Goal: Task Accomplishment & Management: Complete application form

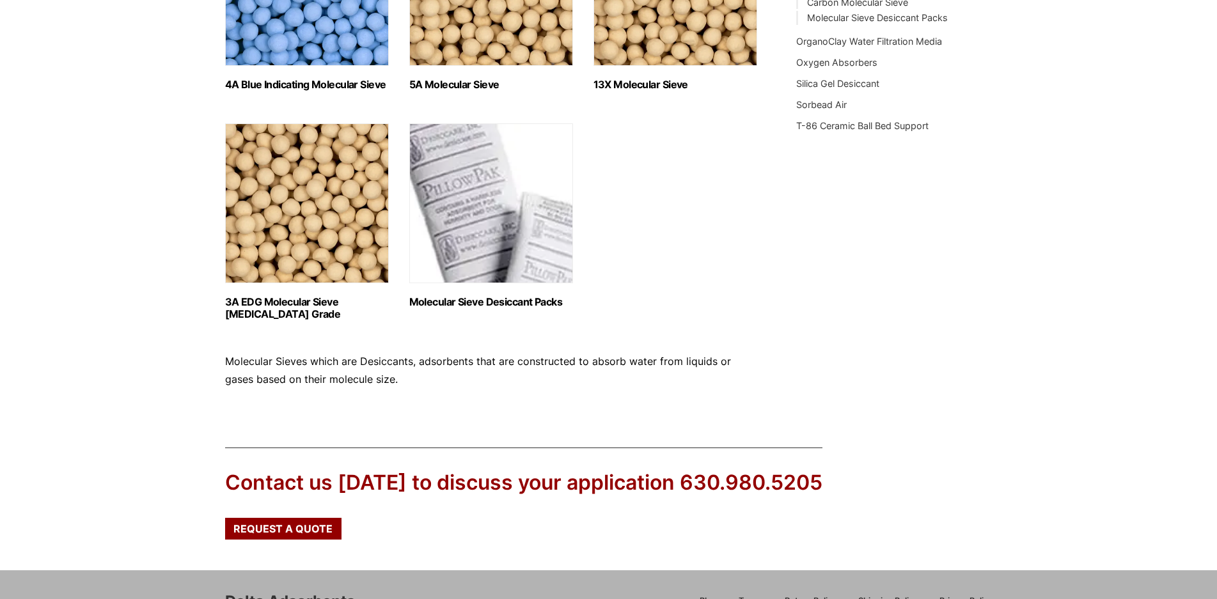
scroll to position [549, 0]
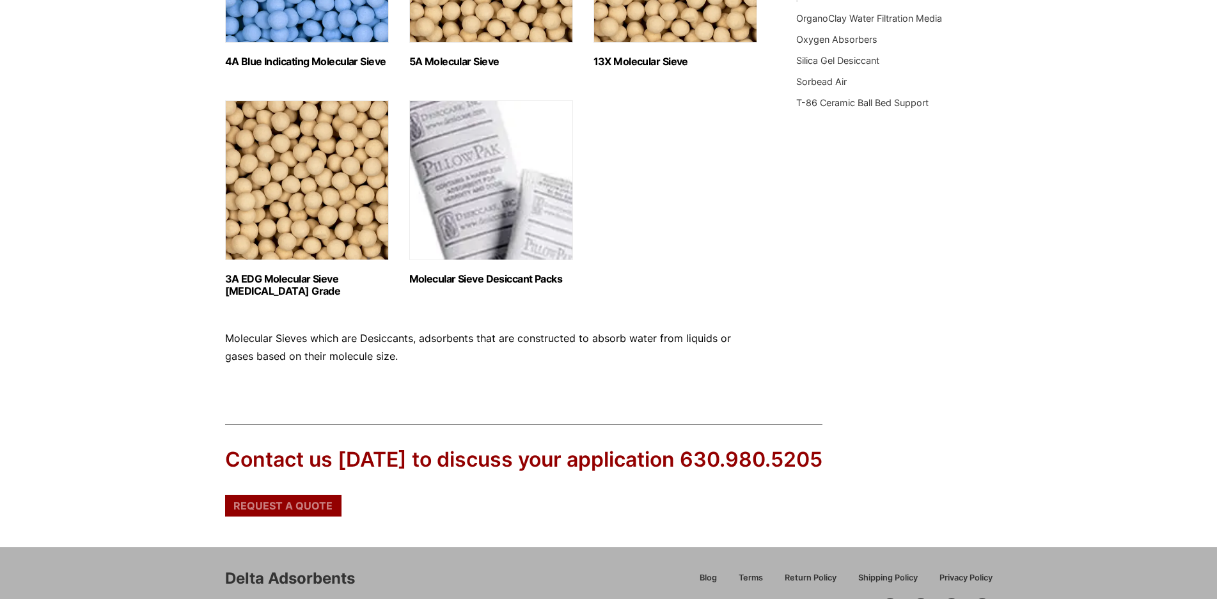
click at [262, 514] on div "Request a Quote" at bounding box center [283, 506] width 116 height 22
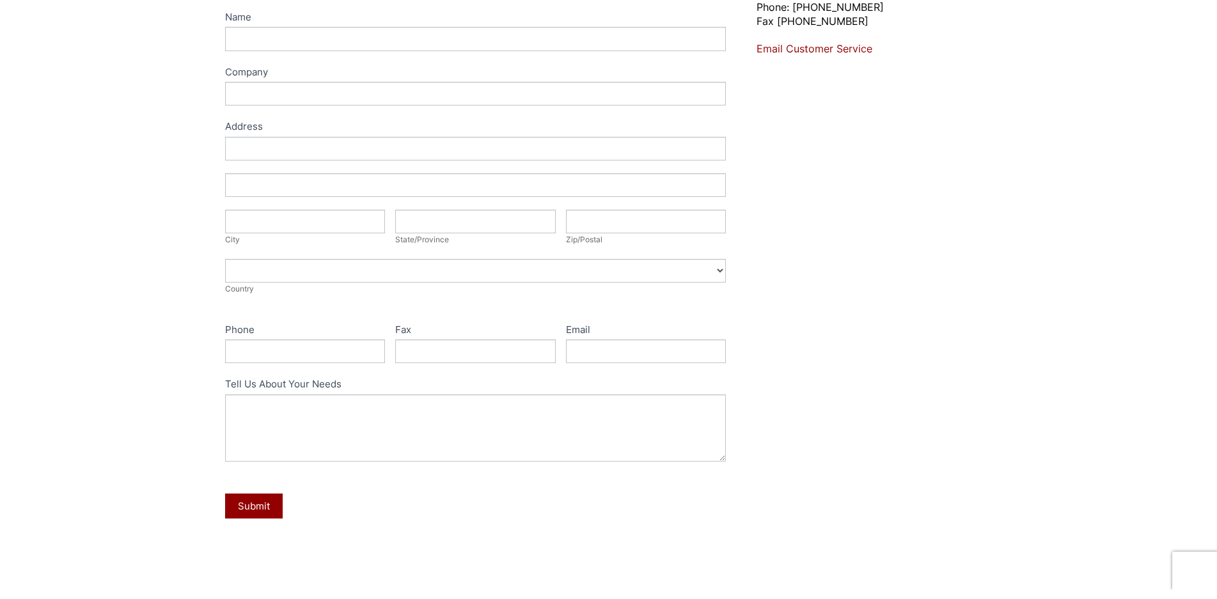
scroll to position [233, 0]
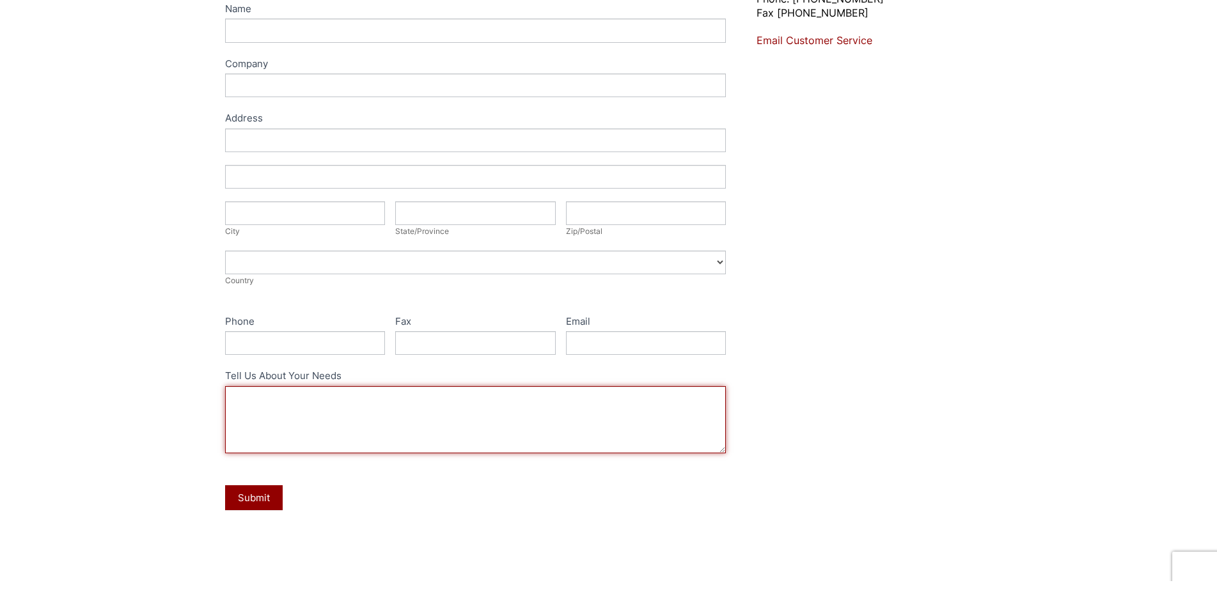
click at [242, 396] on textarea "Tell Us About Your Needs" at bounding box center [475, 419] width 501 height 67
paste textarea "MSB14A81210"
paste textarea "PACKING, BLUE MOLECULAR SIEVE INDICATING Desicant 4A, 8-12 Mesh"
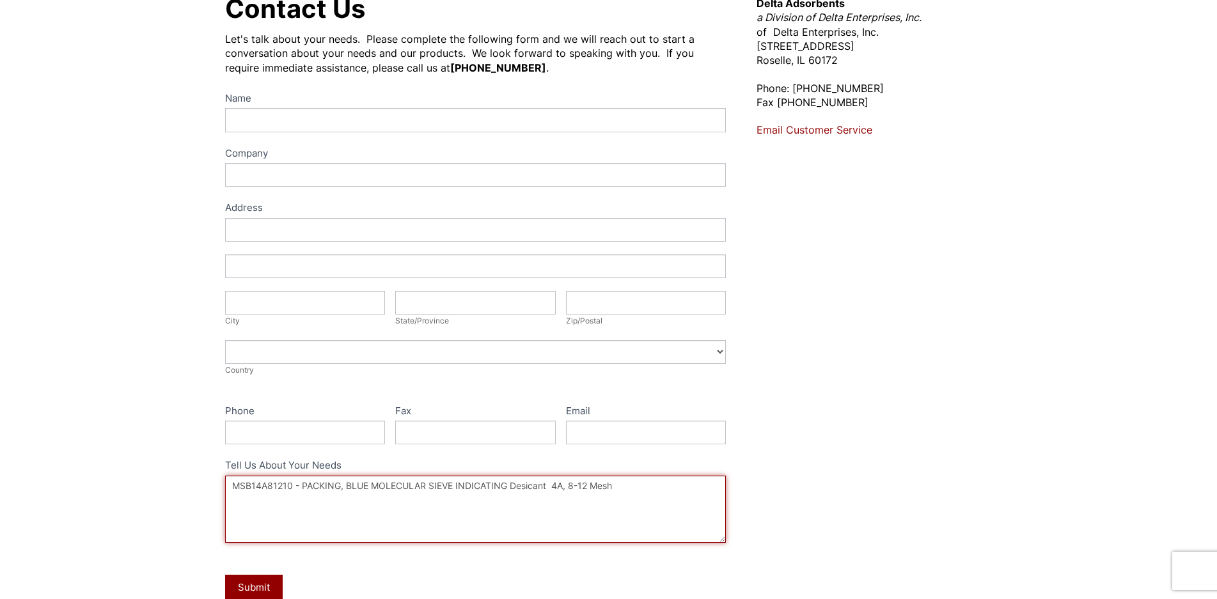
scroll to position [135, 0]
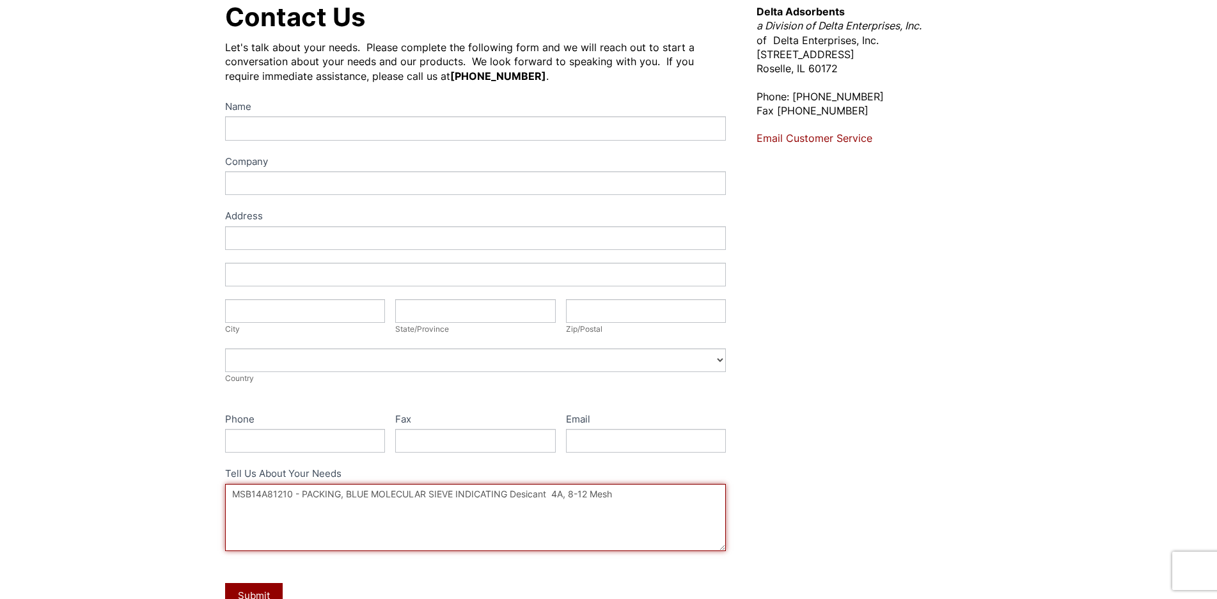
type textarea "MSB14A81210 - PACKING, BLUE MOLECULAR SIEVE INDICATING Desicant 4A, 8-12 Mesh"
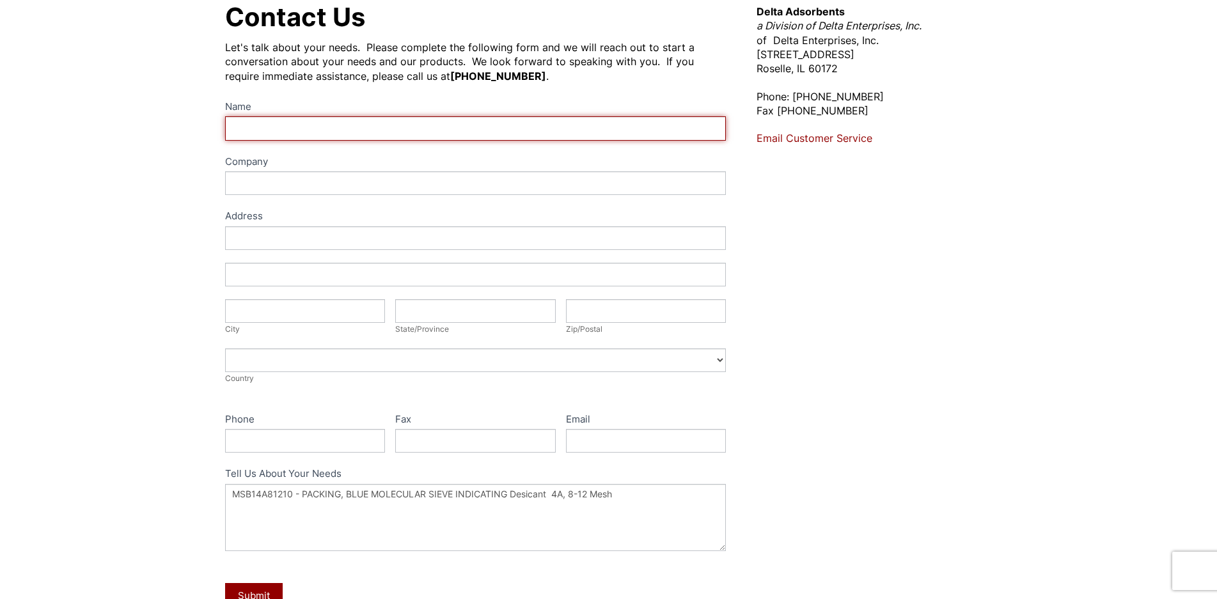
click at [265, 134] on input "Name" at bounding box center [475, 128] width 501 height 24
type input "LISA JACOBE"
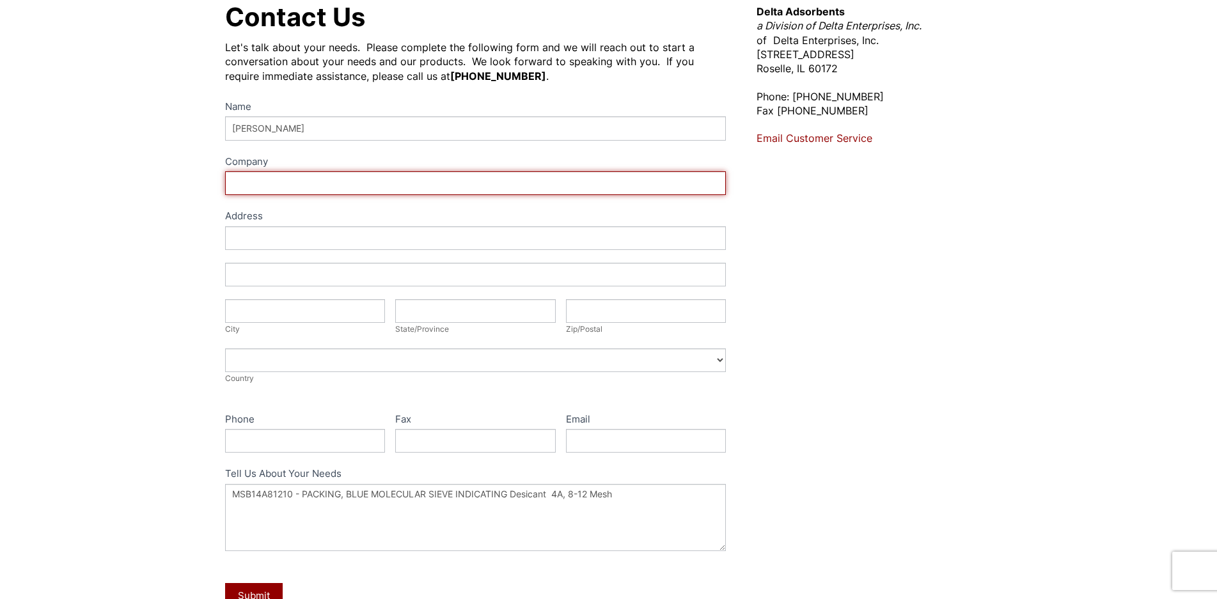
type input "SRI INSTRUMENTS"
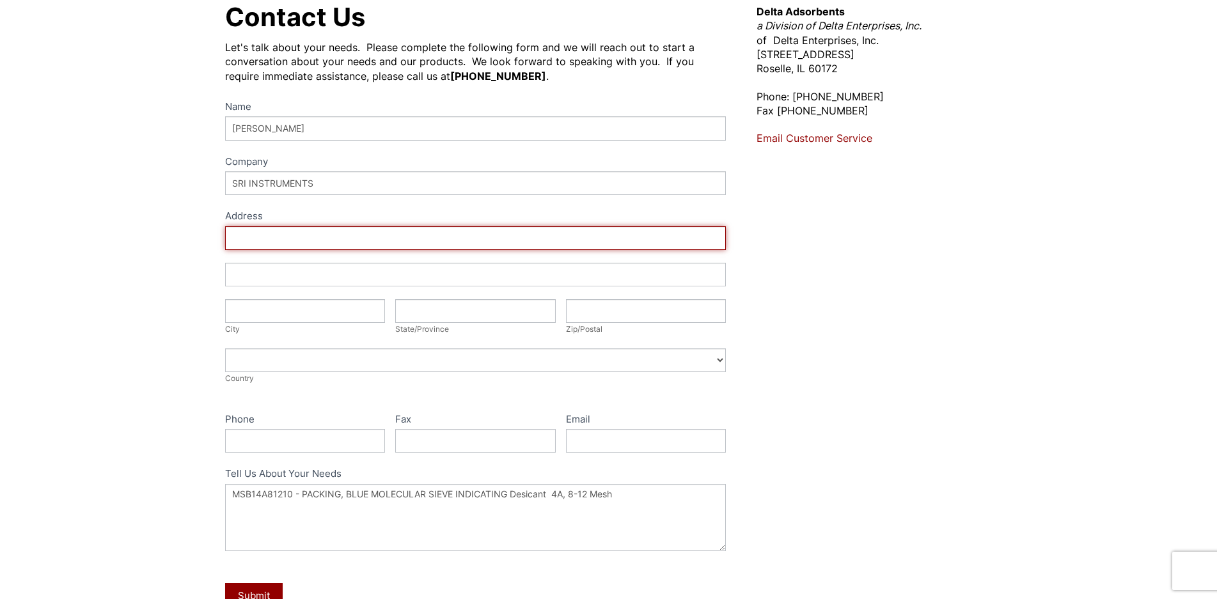
type input "6440 SUNSET CORPORATE DRIVE"
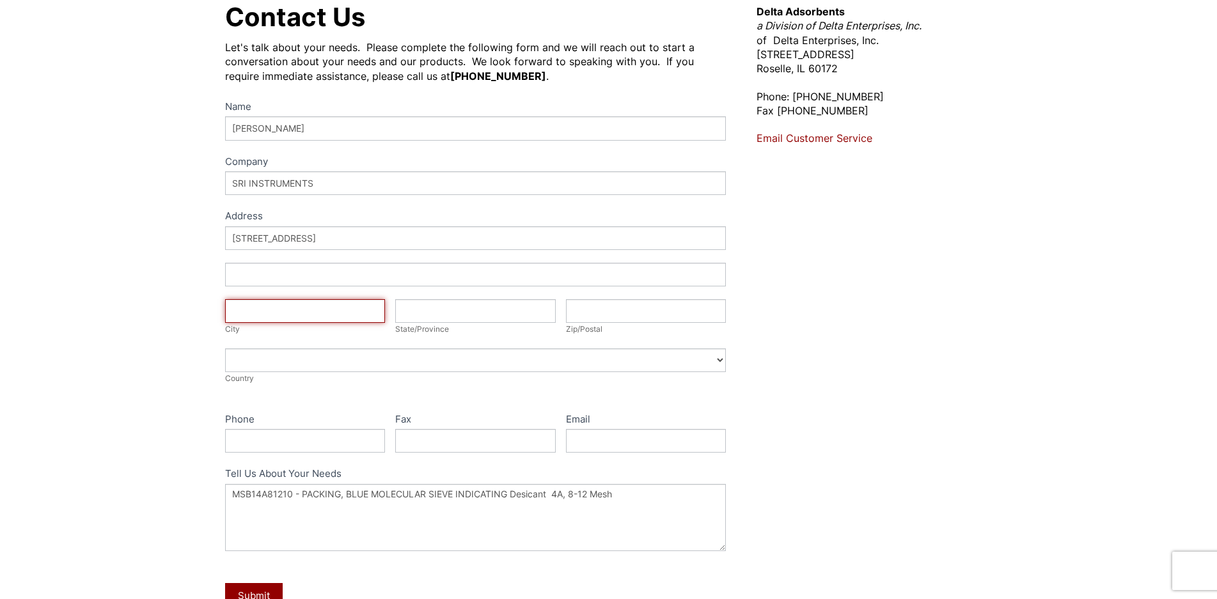
type input "LAS VEGAS"
type input "Nevada"
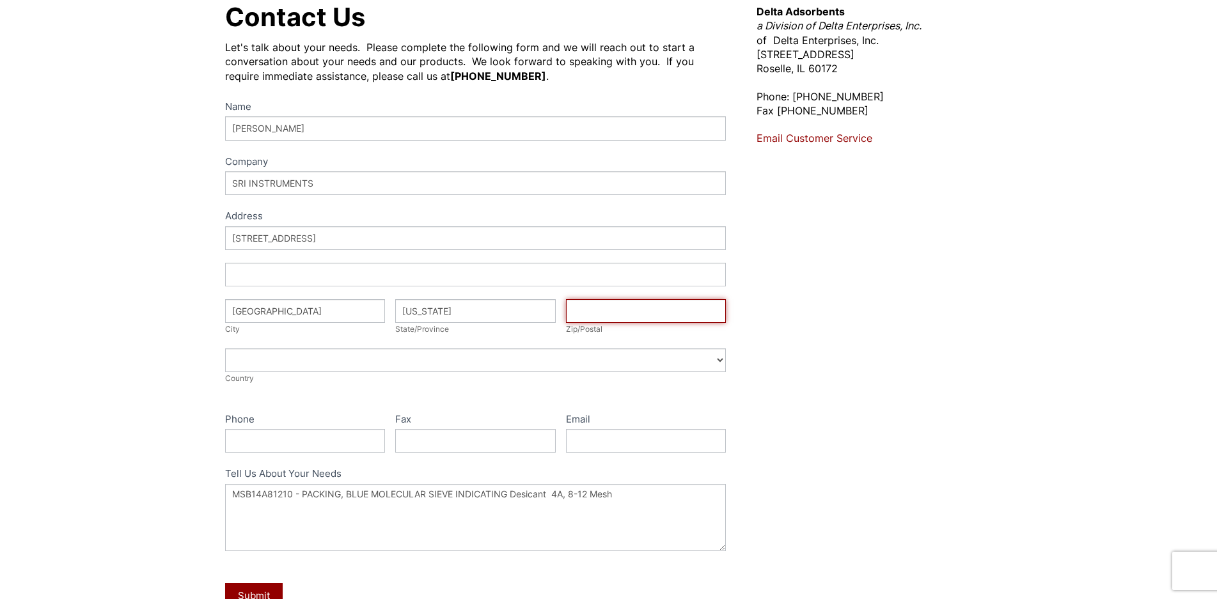
type input "89120"
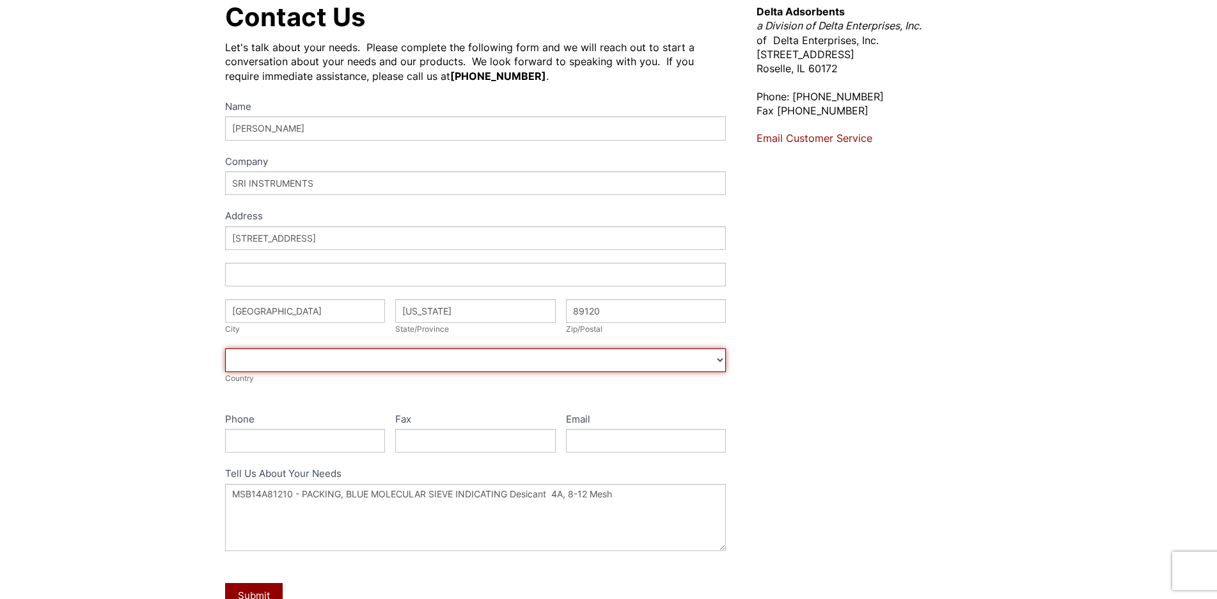
select select "United States"
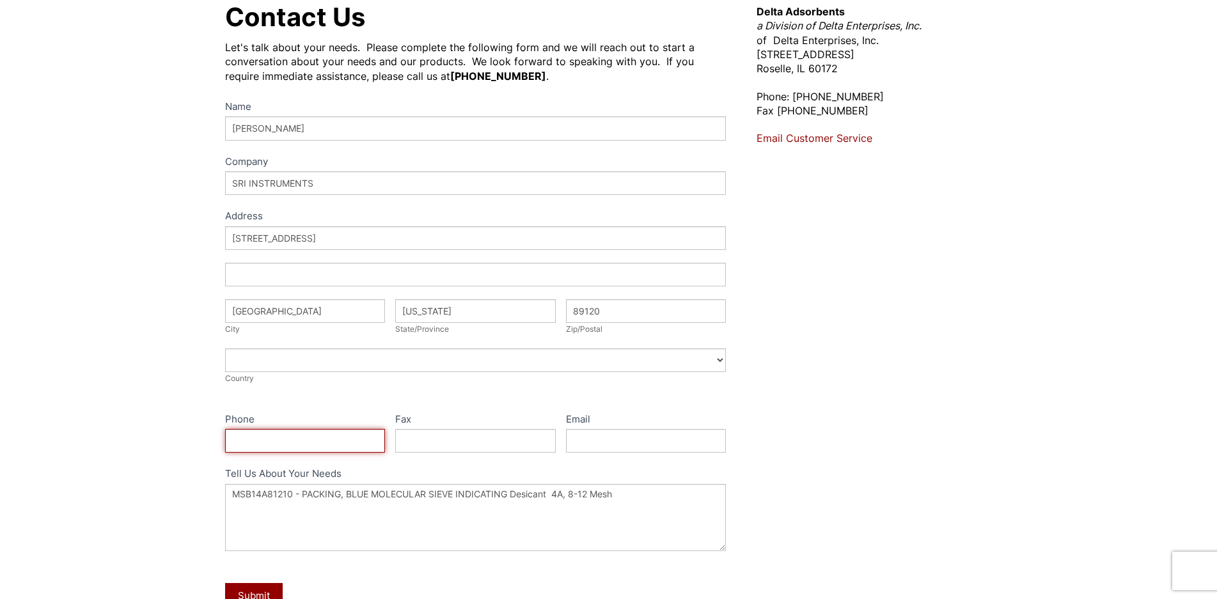
type input "7023612210"
type input "lisa@srigc.com"
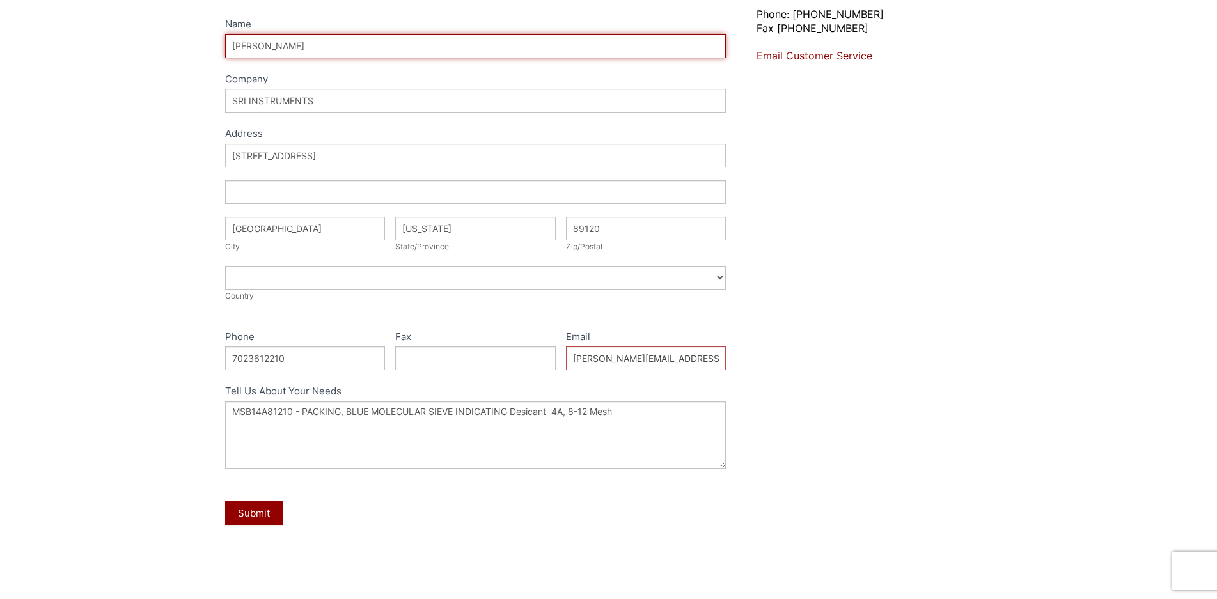
scroll to position [238, 0]
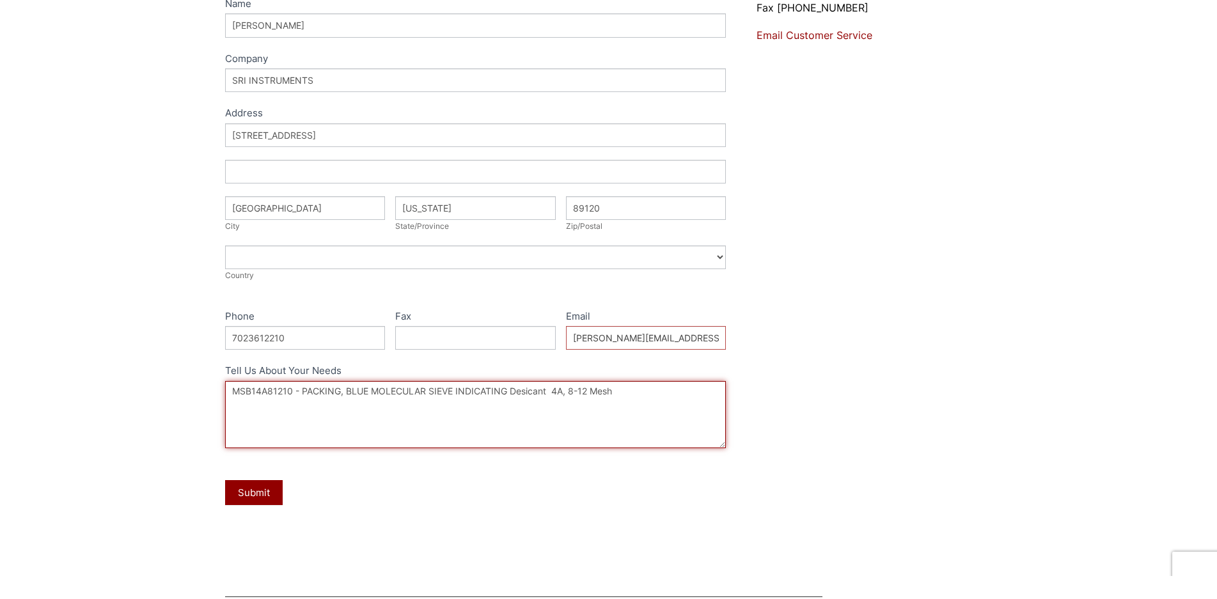
click at [621, 401] on textarea "MSB14A81210 - PACKING, BLUE MOLECULAR SIEVE INDICATING Desicant 4A, 8-12 Mesh" at bounding box center [475, 414] width 501 height 67
click at [626, 384] on textarea "MSB14A81210 - PACKING, BLUE MOLECULAR SIEVE INDICATING Desicant 4A, 8-12 Mesh Q…" at bounding box center [475, 414] width 501 height 67
type textarea "MSB14A81210 - PACKING, BLUE MOLECULAR SIEVE INDICATING Desicant 4A, 8-12 Mesh D…"
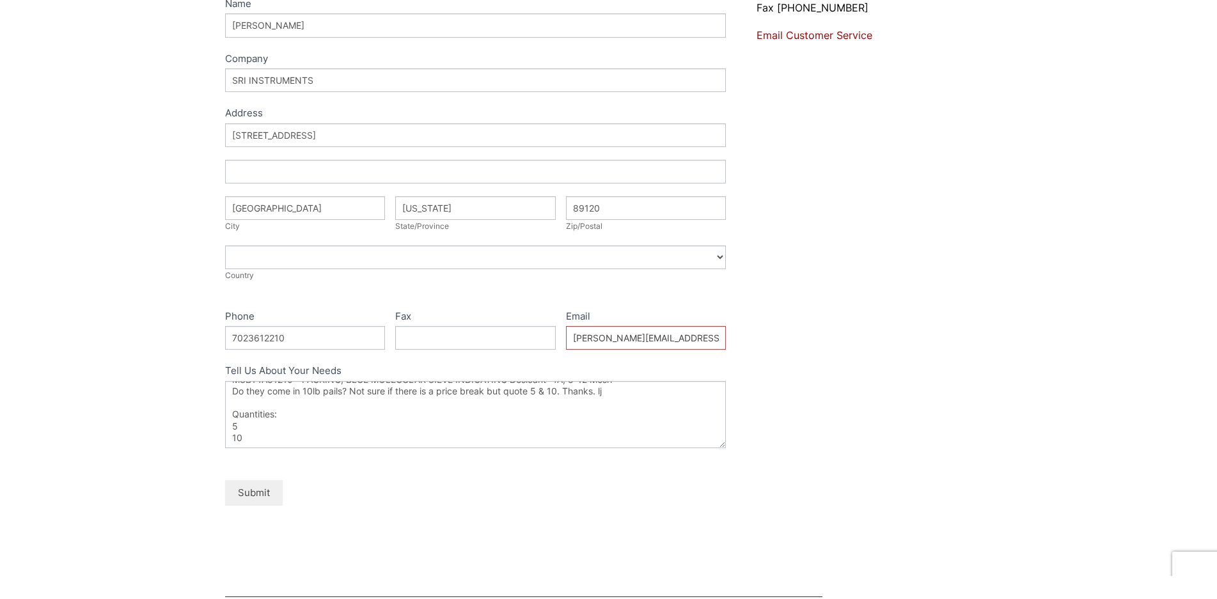
click at [262, 502] on button "Submit" at bounding box center [254, 492] width 58 height 25
